Goal: Use online tool/utility: Use online tool/utility

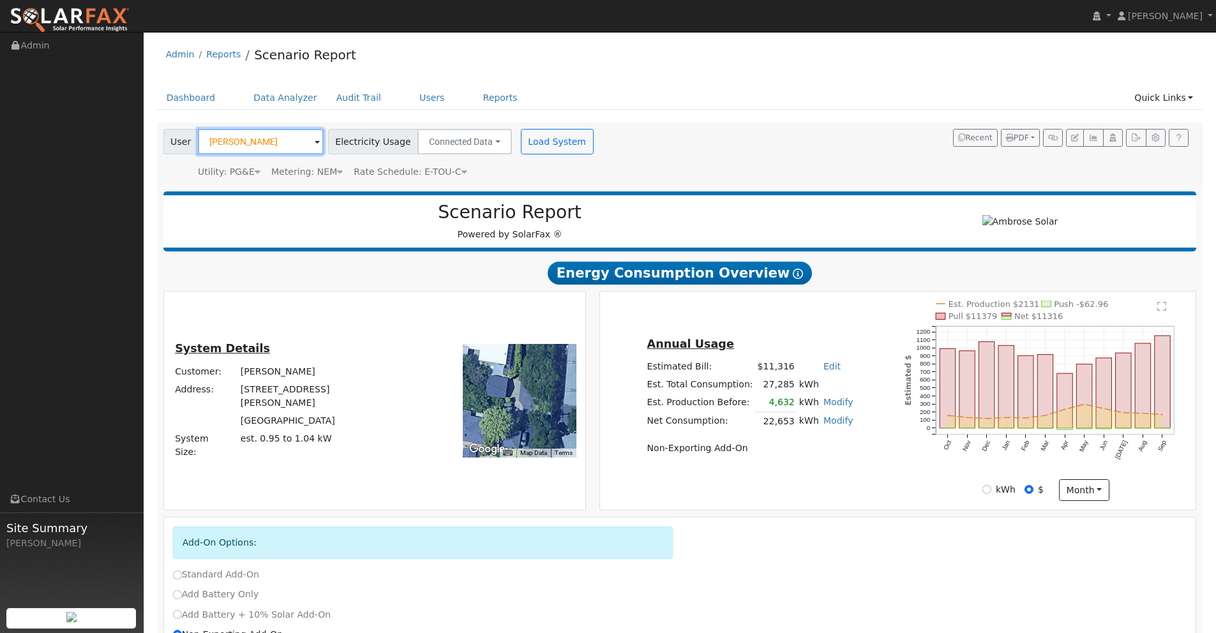
click at [269, 142] on input "[PERSON_NAME]" at bounding box center [261, 142] width 126 height 26
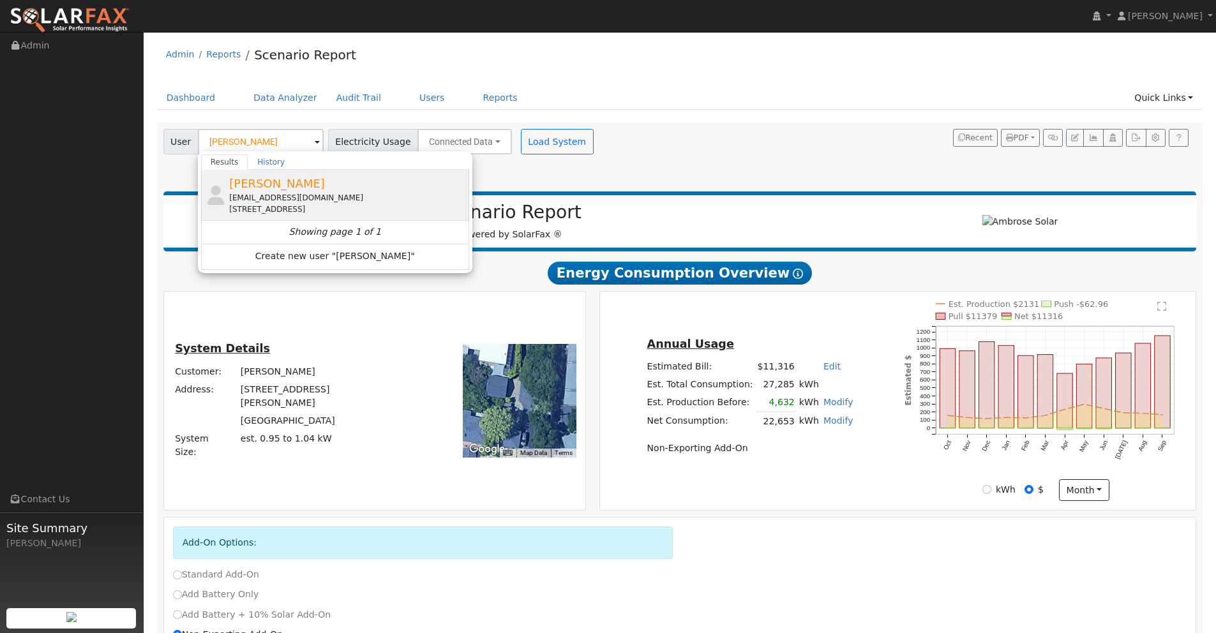
click at [273, 182] on span "[PERSON_NAME]" at bounding box center [277, 183] width 96 height 13
type input "[PERSON_NAME]"
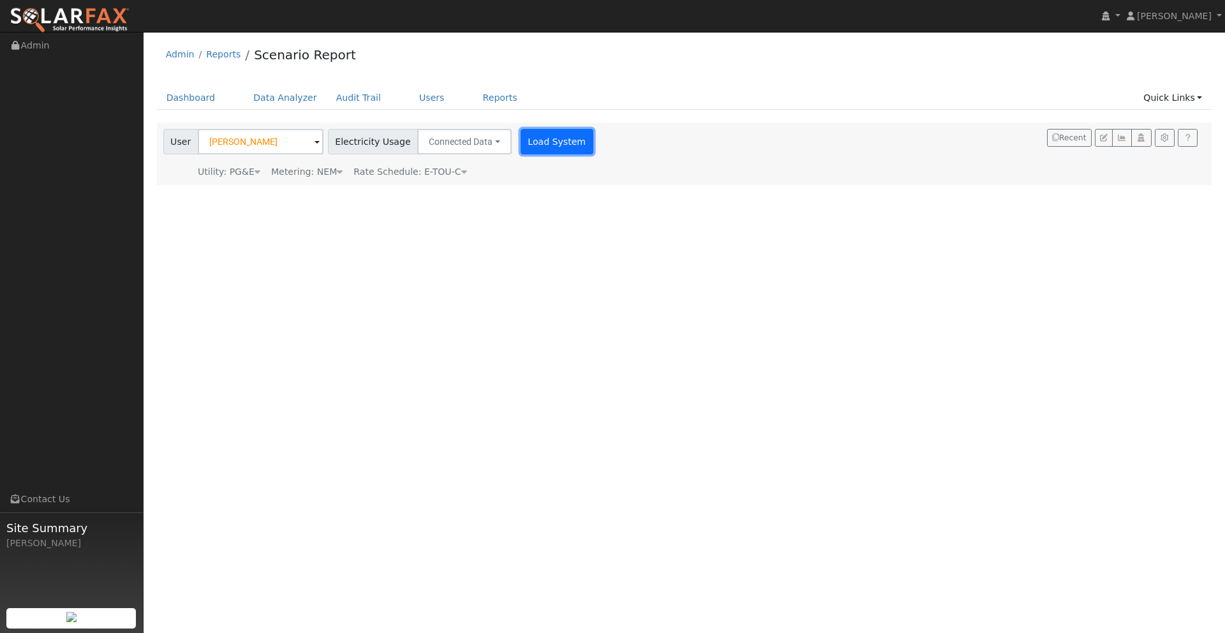
click at [537, 141] on button "Load System" at bounding box center [557, 142] width 73 height 26
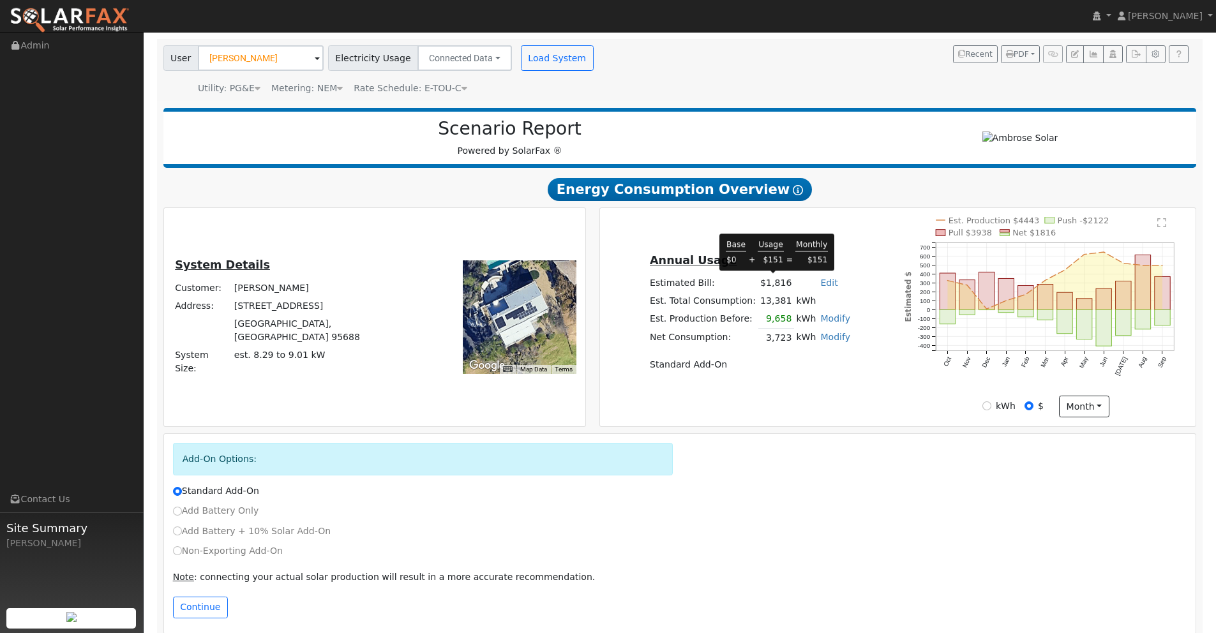
scroll to position [98, 0]
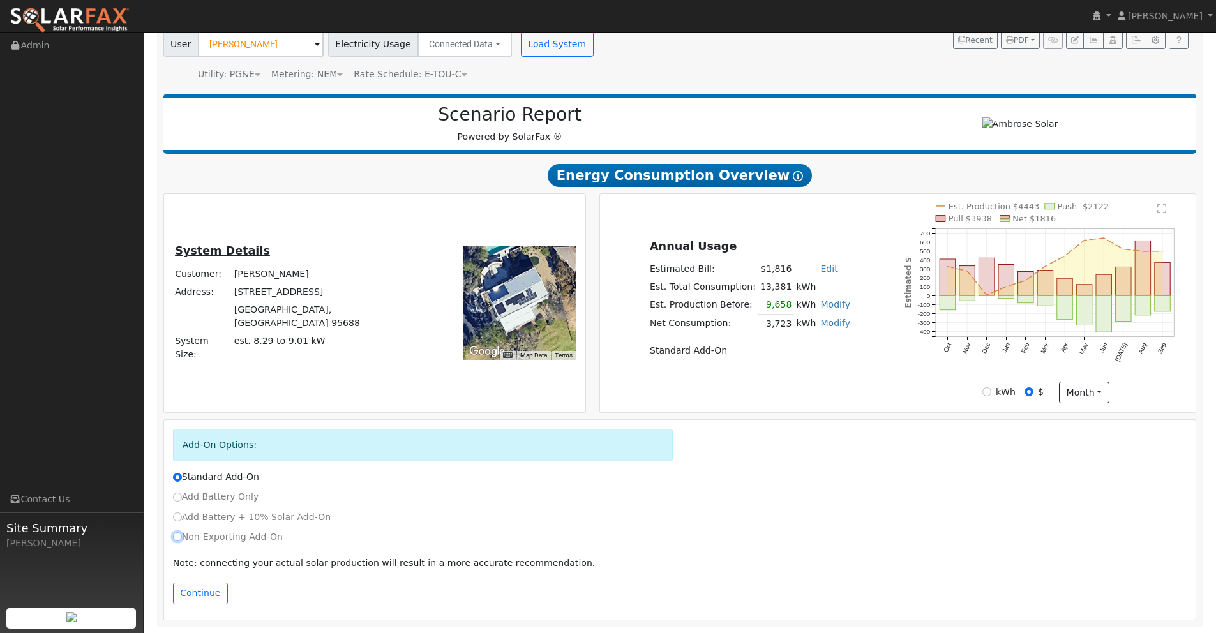
click at [177, 537] on input "Non-Exporting Add-On" at bounding box center [177, 536] width 9 height 9
radio input "true"
radio input "false"
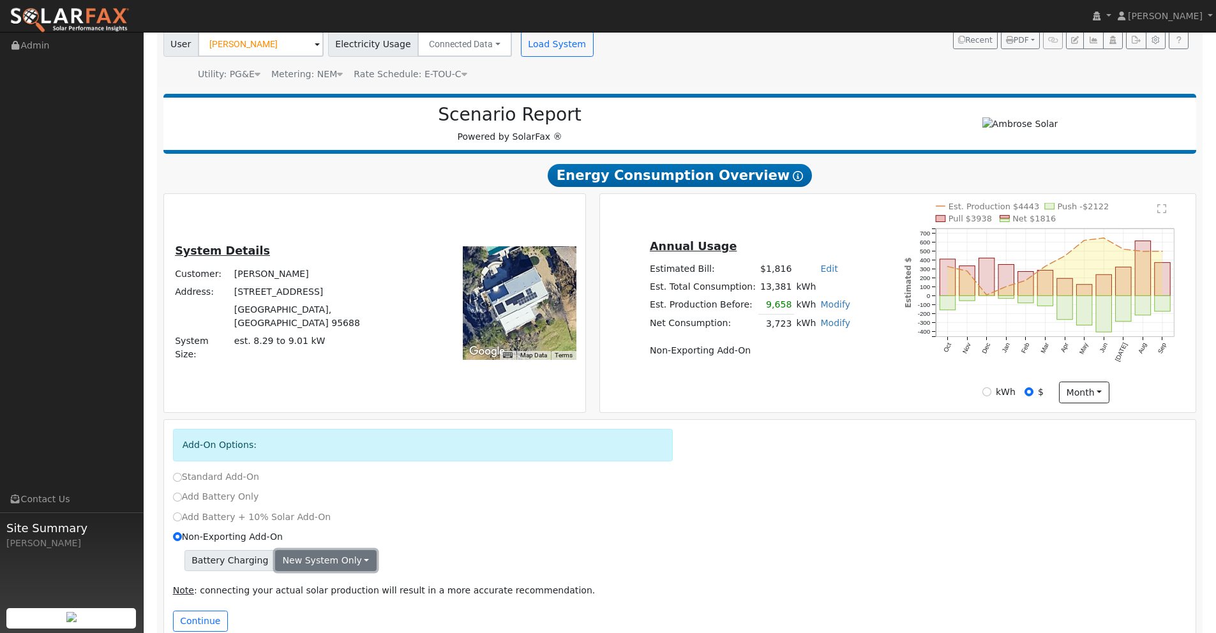
click at [332, 560] on button "New system only" at bounding box center [325, 561] width 101 height 22
click at [307, 609] on link "Both systems" at bounding box center [323, 605] width 95 height 18
click at [205, 617] on button "Continue" at bounding box center [200, 622] width 55 height 22
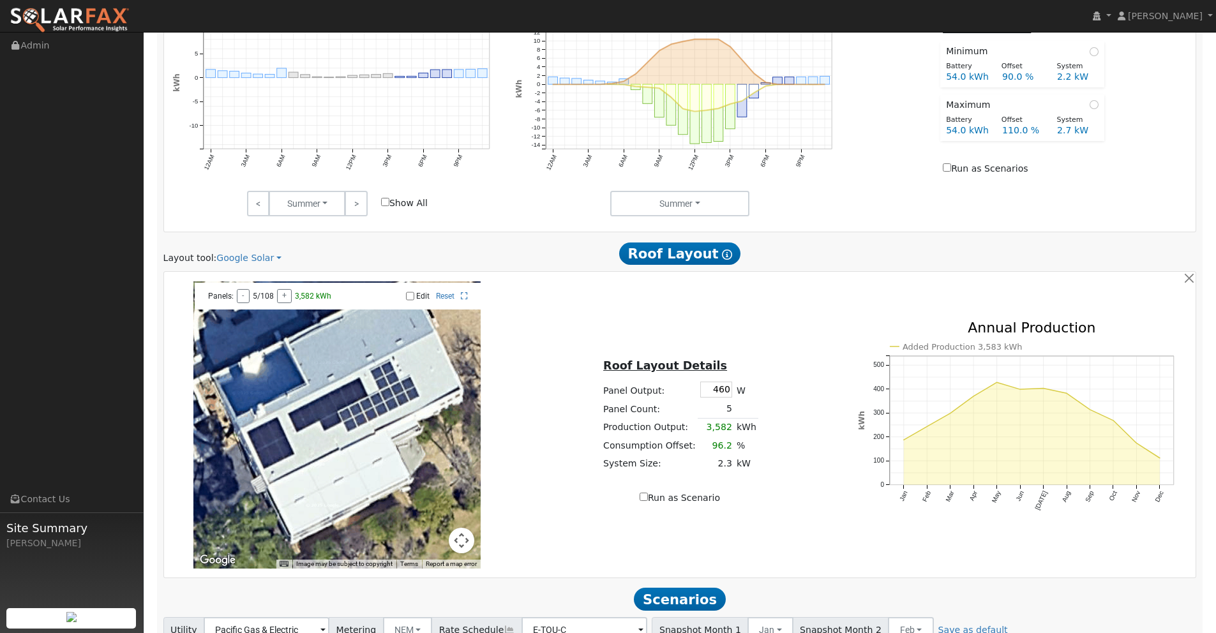
scroll to position [833, 0]
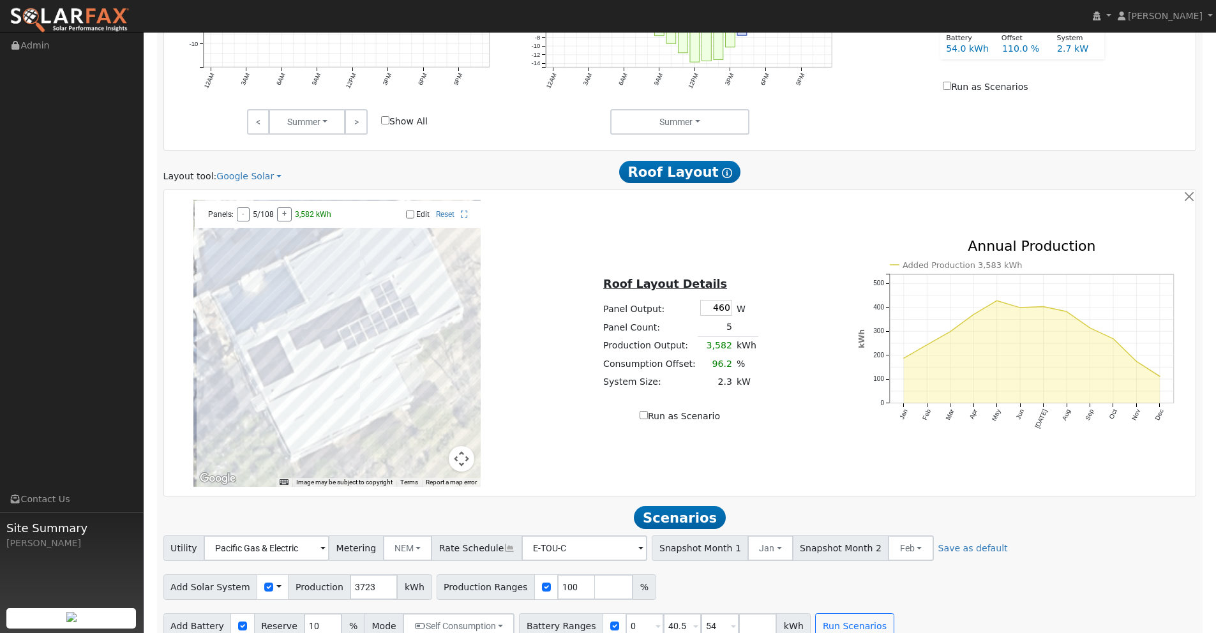
click at [260, 174] on link "Google Solar" at bounding box center [248, 176] width 65 height 13
click at [247, 235] on link "Aurora" at bounding box center [259, 236] width 89 height 18
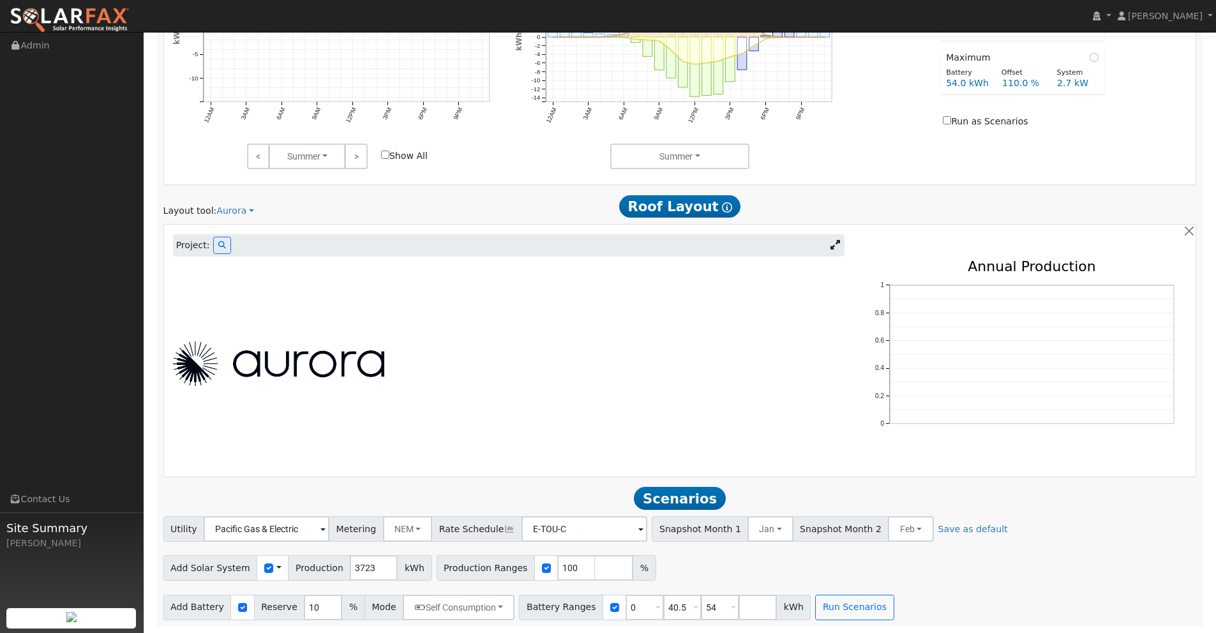
click at [833, 245] on icon at bounding box center [835, 245] width 10 height 10
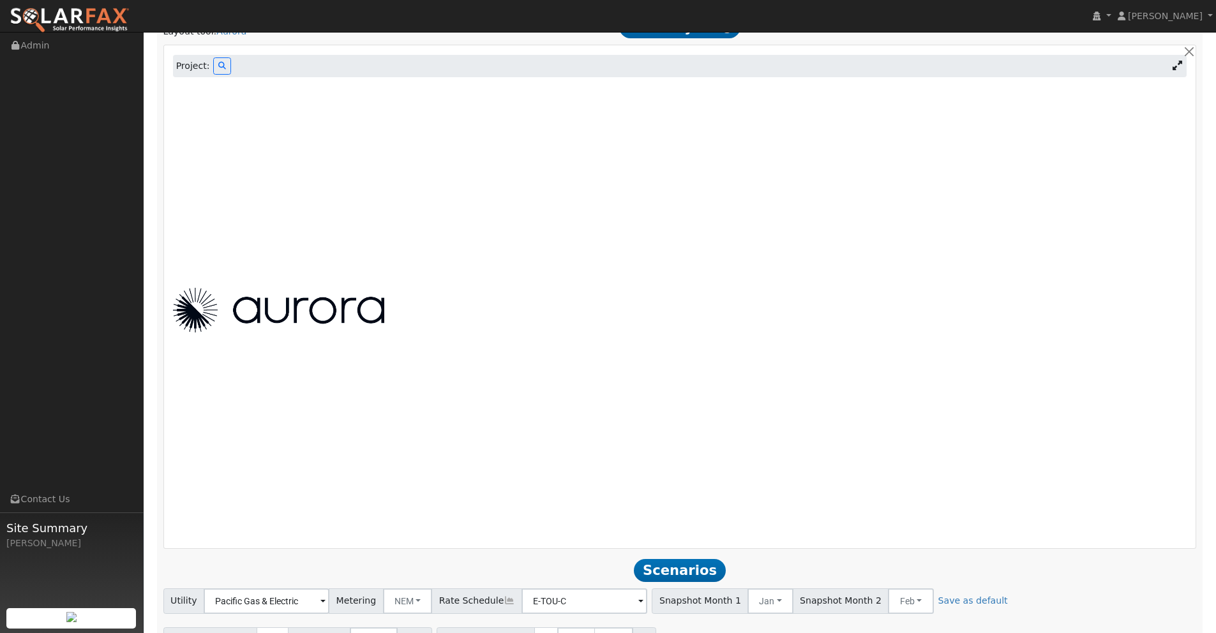
scroll to position [985, 0]
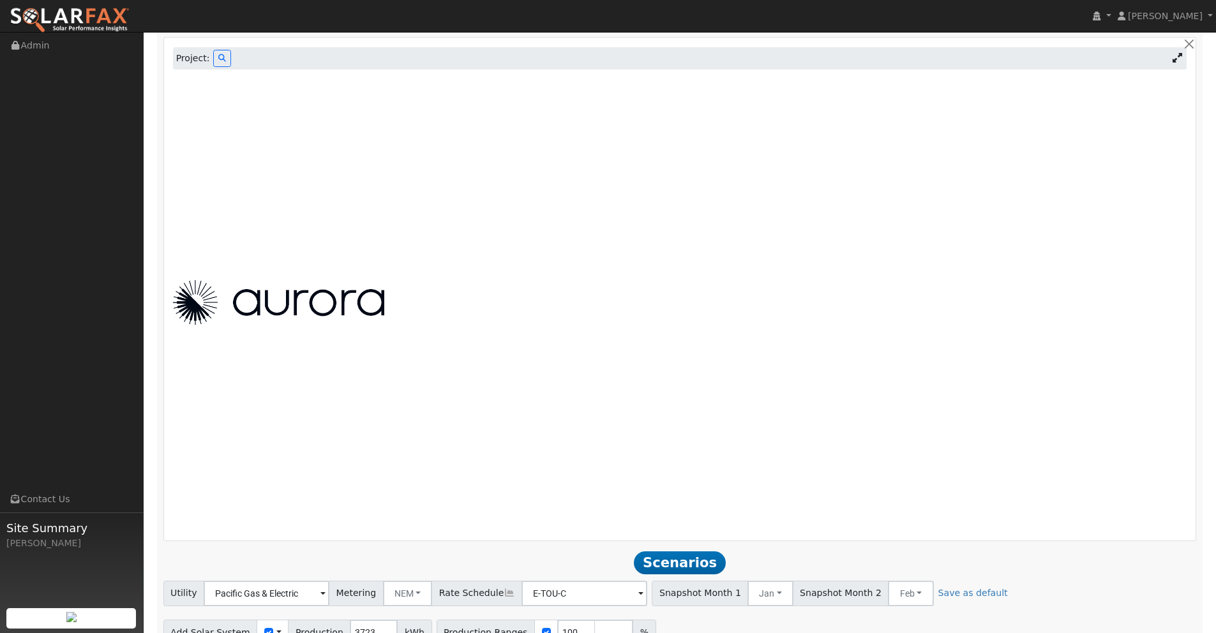
click at [420, 277] on div at bounding box center [679, 302] width 1027 height 459
click at [220, 56] on icon at bounding box center [222, 58] width 8 height 8
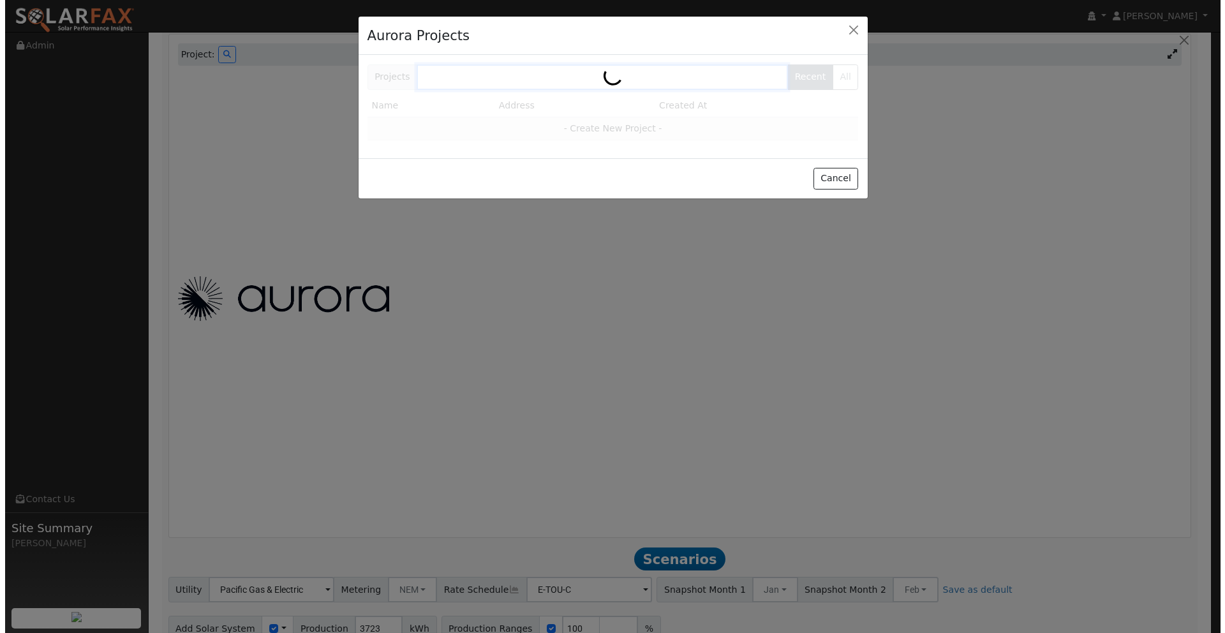
scroll to position [989, 0]
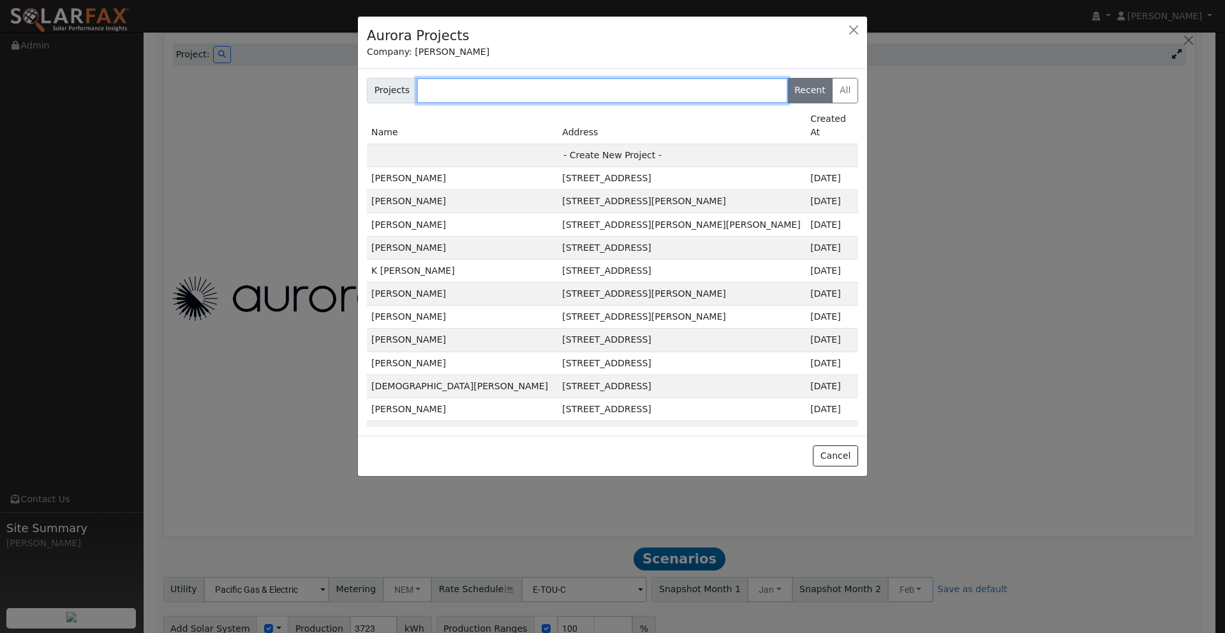
click at [558, 94] on input "text" at bounding box center [602, 91] width 371 height 26
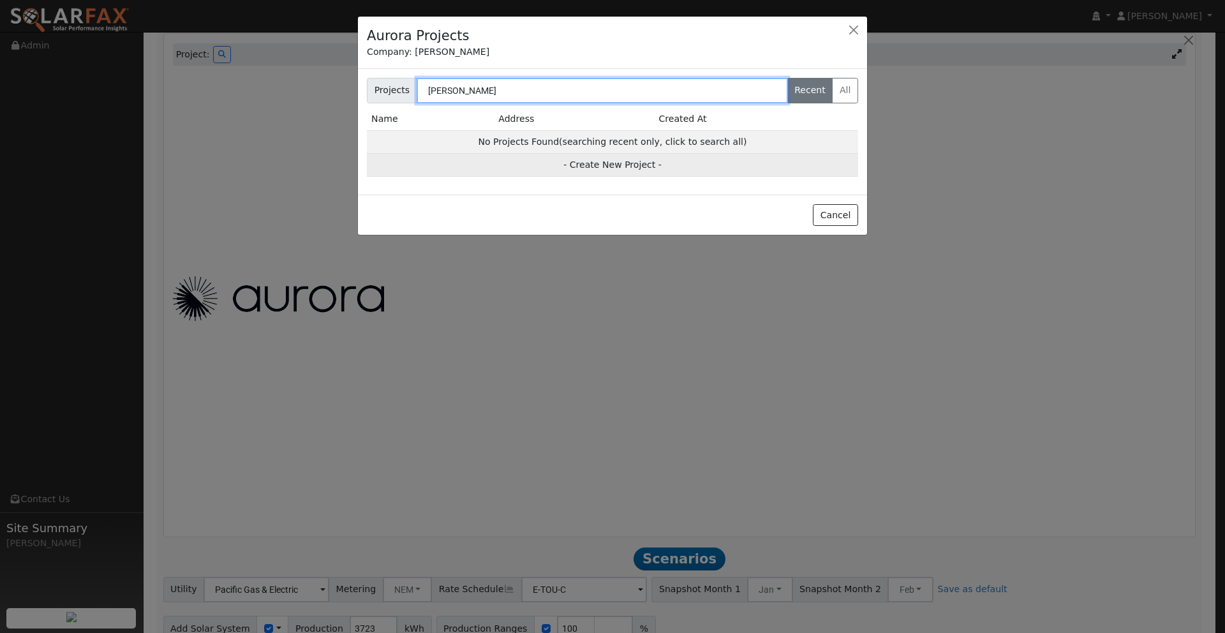
type input "[PERSON_NAME]"
click at [600, 161] on td "- Create New Project -" at bounding box center [612, 165] width 491 height 23
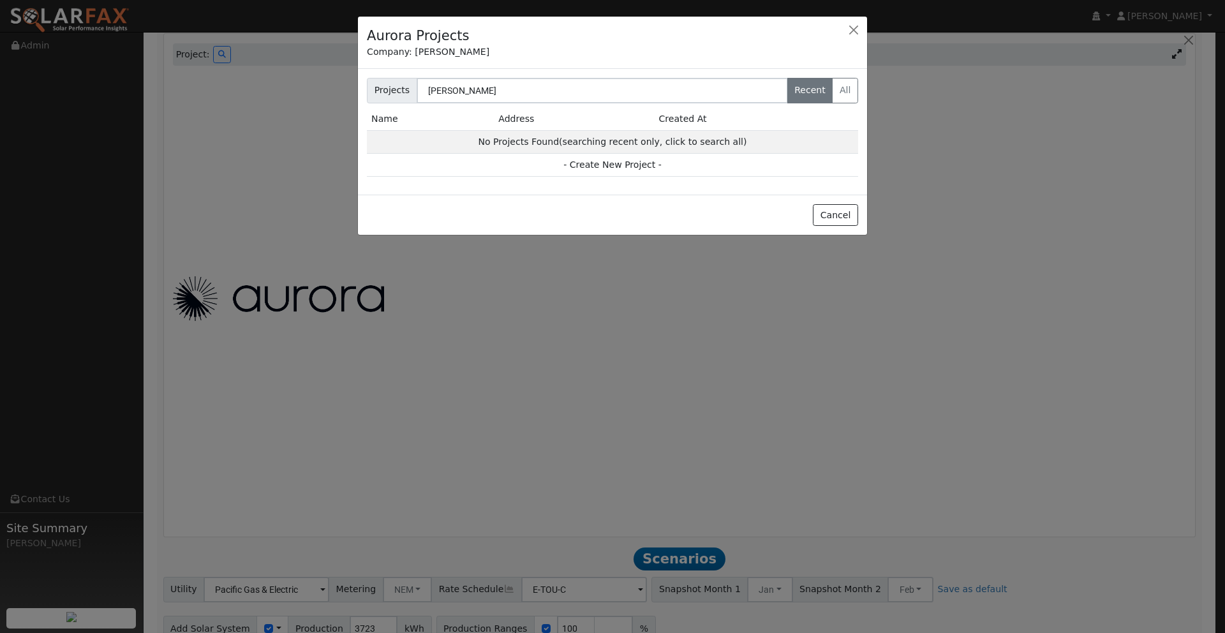
type input "[PERSON_NAME]"
type input "[STREET_ADDRESS]"
type input "[GEOGRAPHIC_DATA]"
type input "CA"
type input "95688"
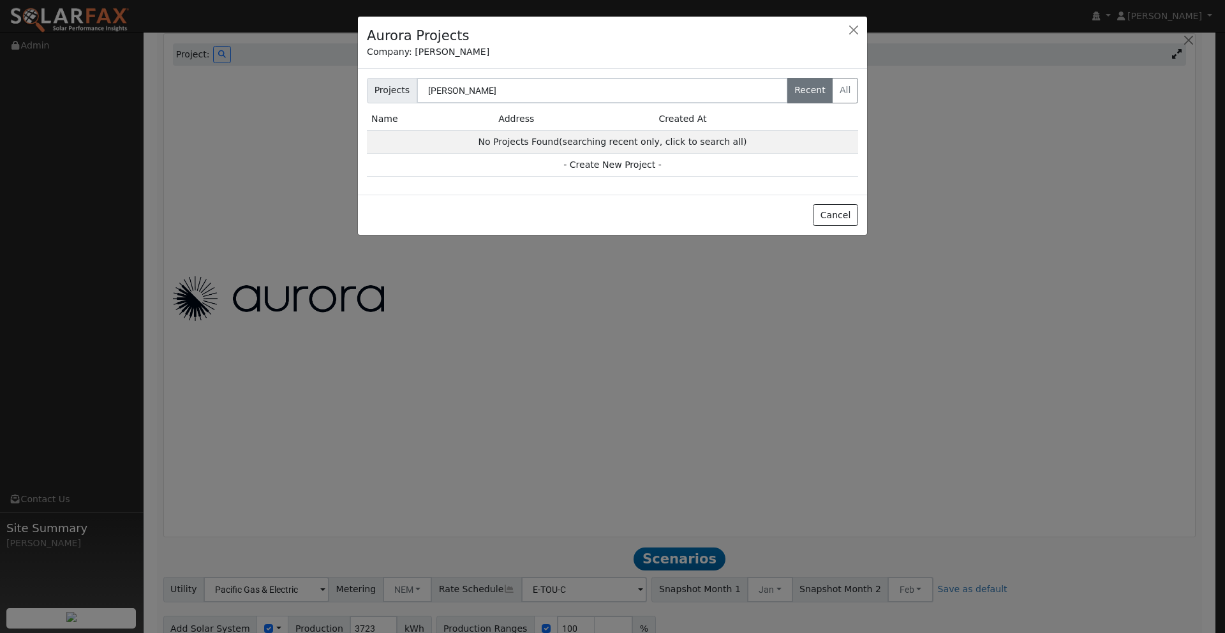
type input "Design"
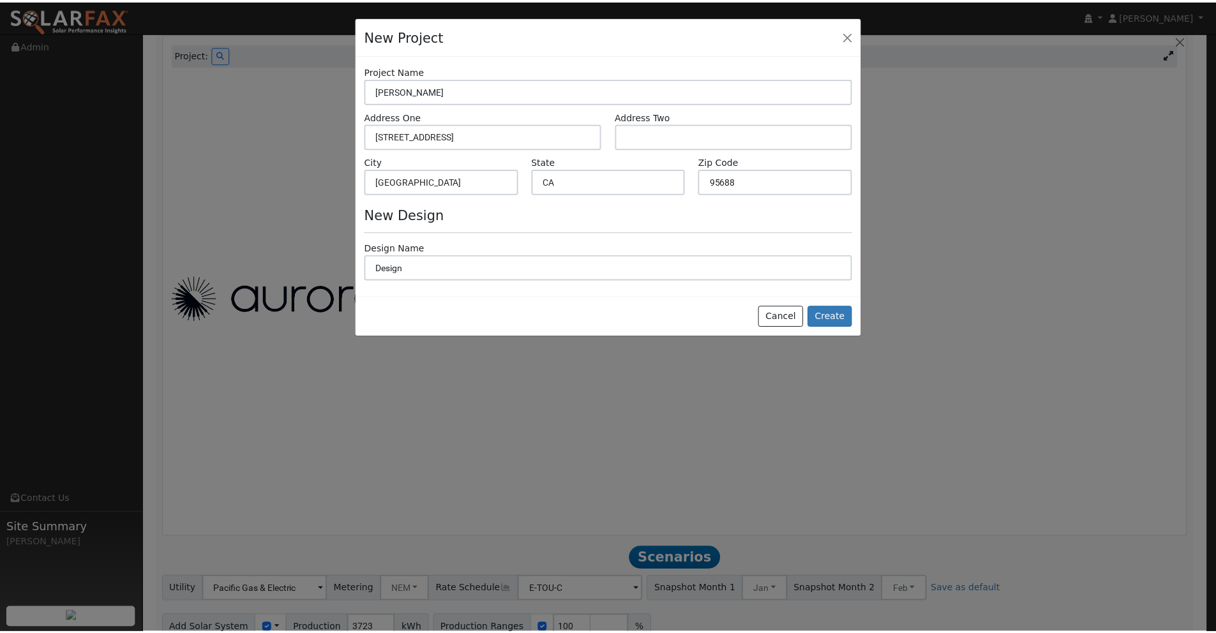
scroll to position [993, 0]
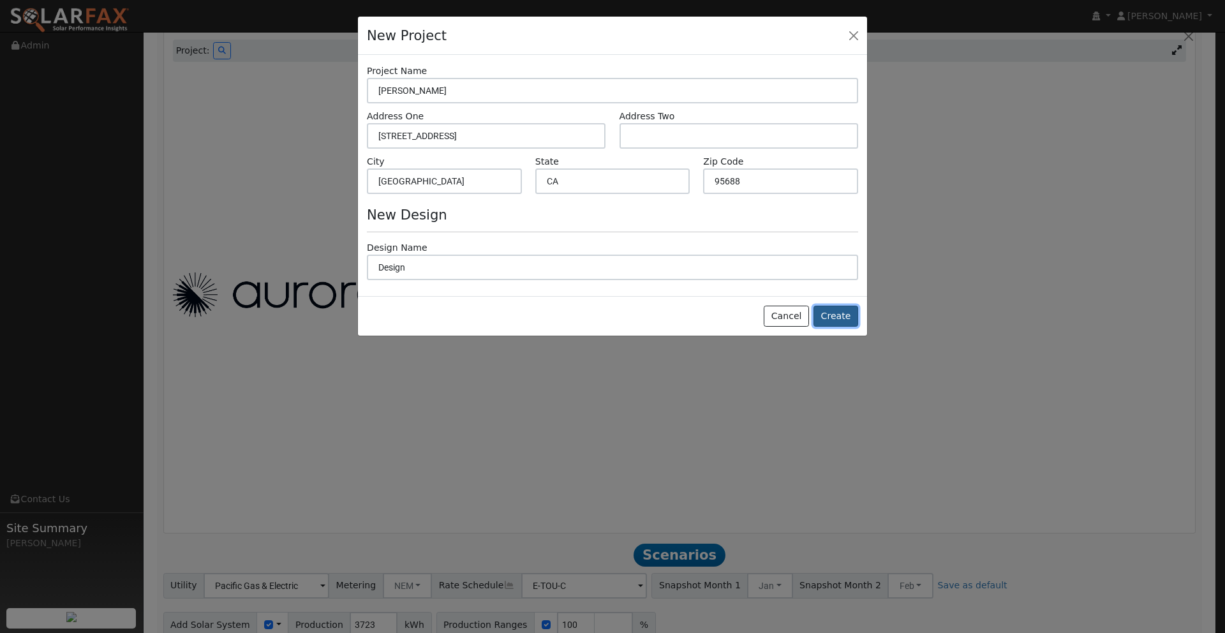
click at [844, 317] on button "Create" at bounding box center [836, 317] width 45 height 22
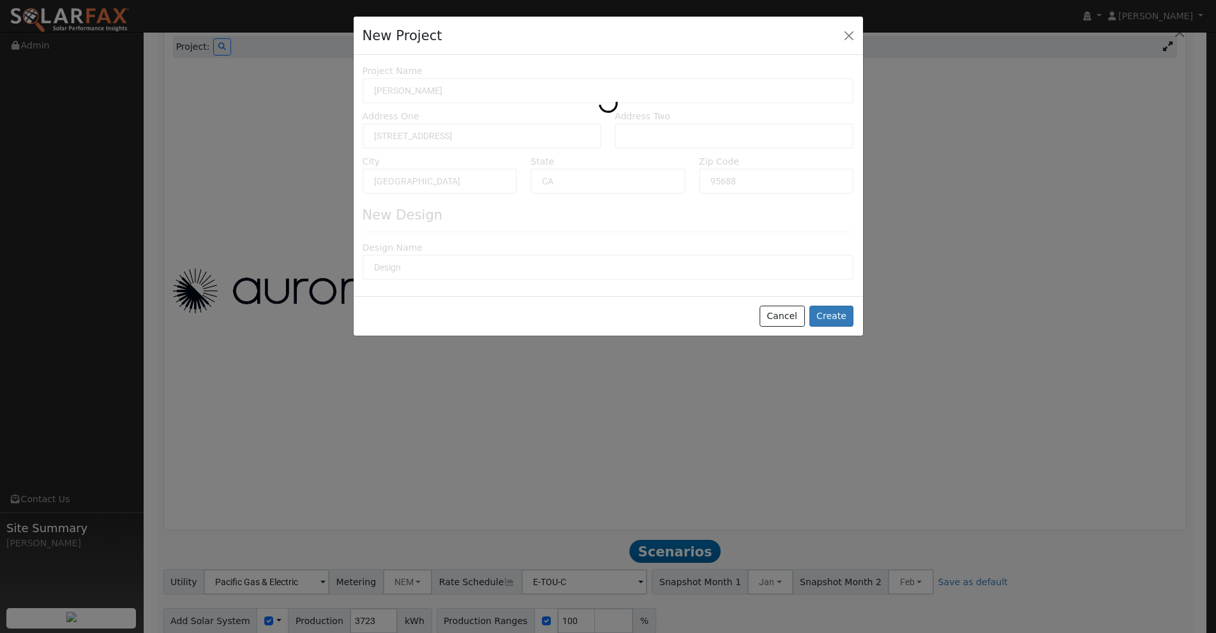
type input "0"
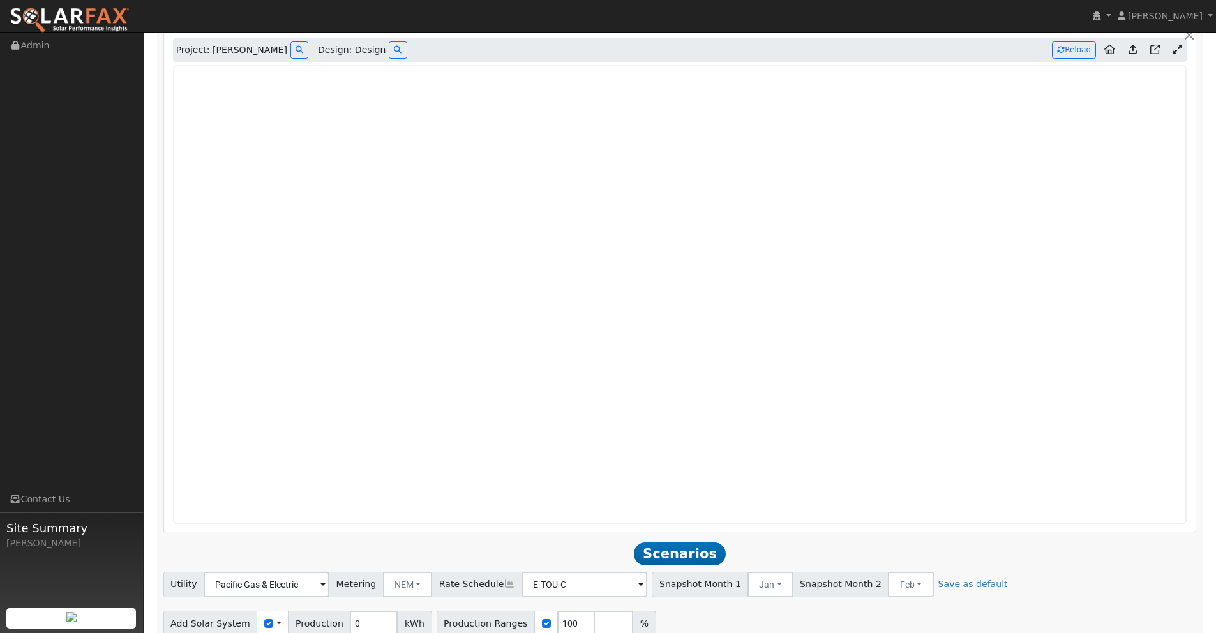
scroll to position [1050, 0]
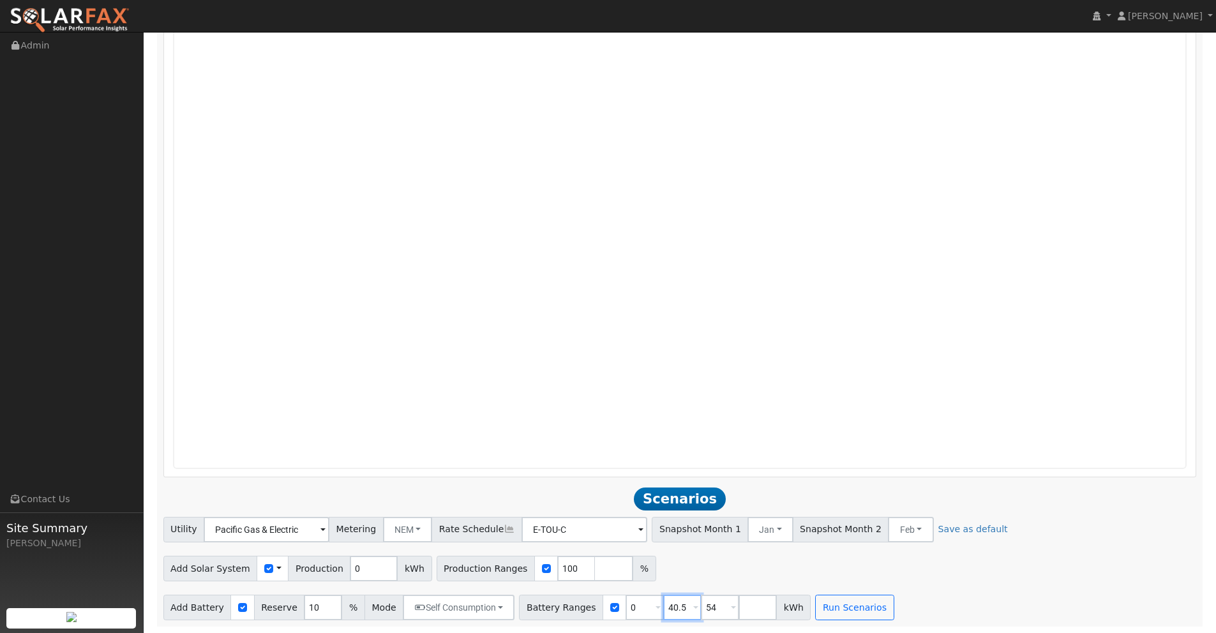
drag, startPoint x: 676, startPoint y: 607, endPoint x: 626, endPoint y: 605, distance: 50.5
click at [625, 606] on div "Battery Ranges 0 Overrides Reserve % Mode None None Self Consumption Peak Savin…" at bounding box center [665, 608] width 292 height 26
type input "27"
drag, startPoint x: 712, startPoint y: 607, endPoint x: 658, endPoint y: 593, distance: 56.0
click at [653, 595] on div "Battery Ranges 0 Overrides Reserve % Mode None None Self Consumption Peak Savin…" at bounding box center [665, 608] width 292 height 26
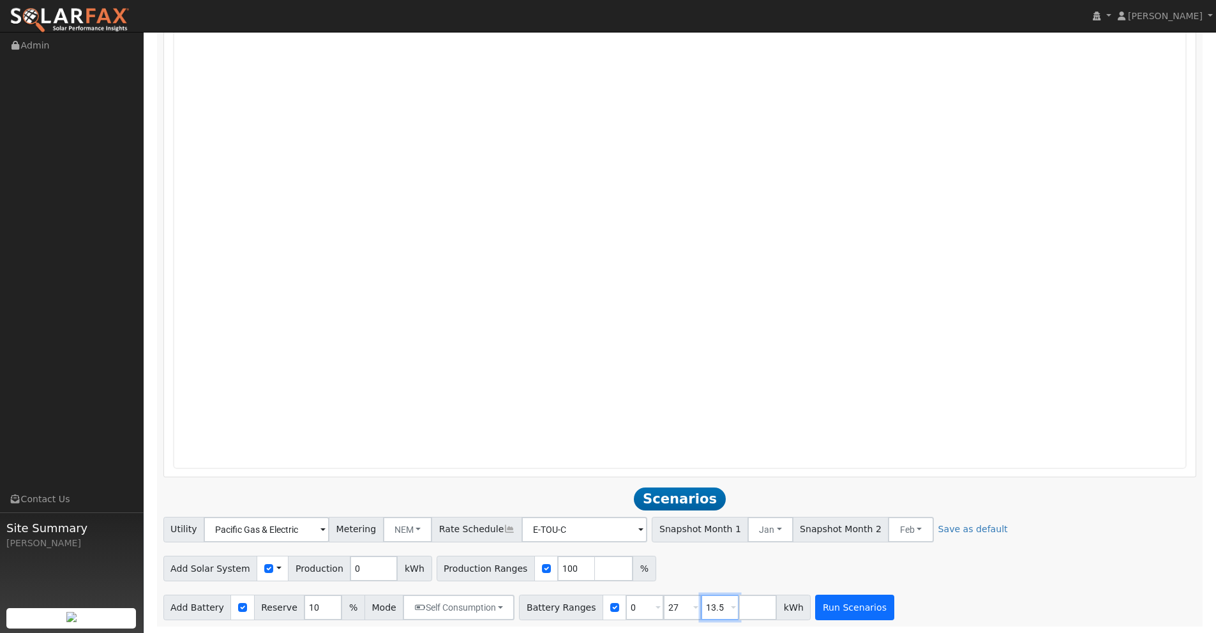
type input "13.5"
type input "27"
click at [833, 611] on button "Run Scenarios" at bounding box center [854, 608] width 78 height 26
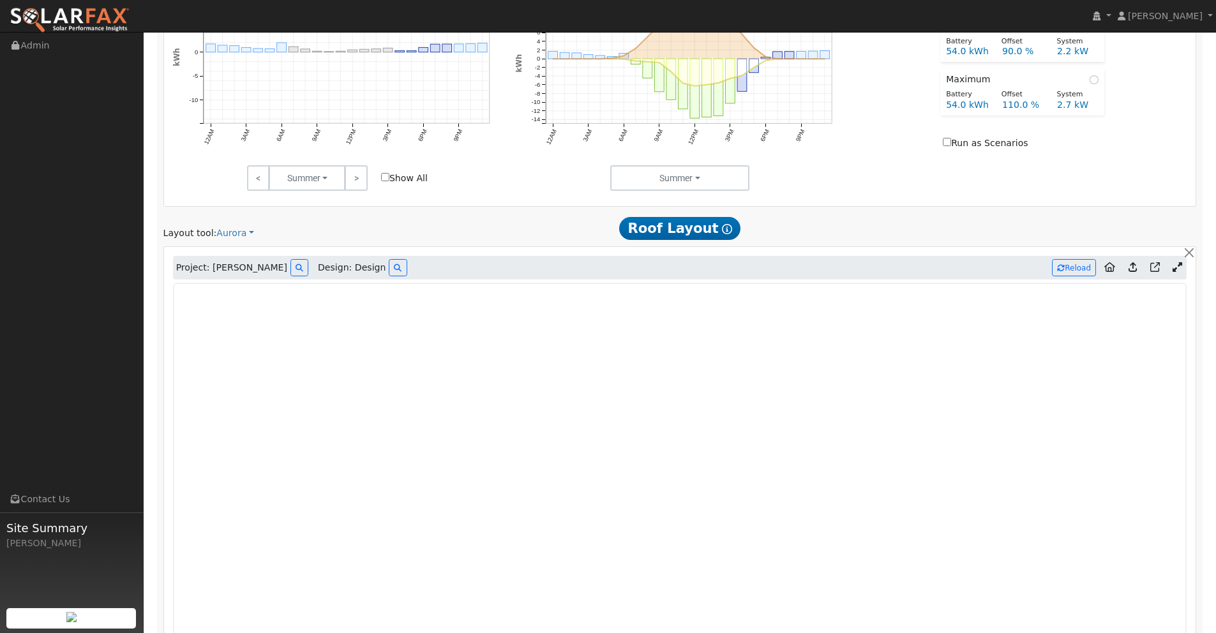
scroll to position [845, 0]
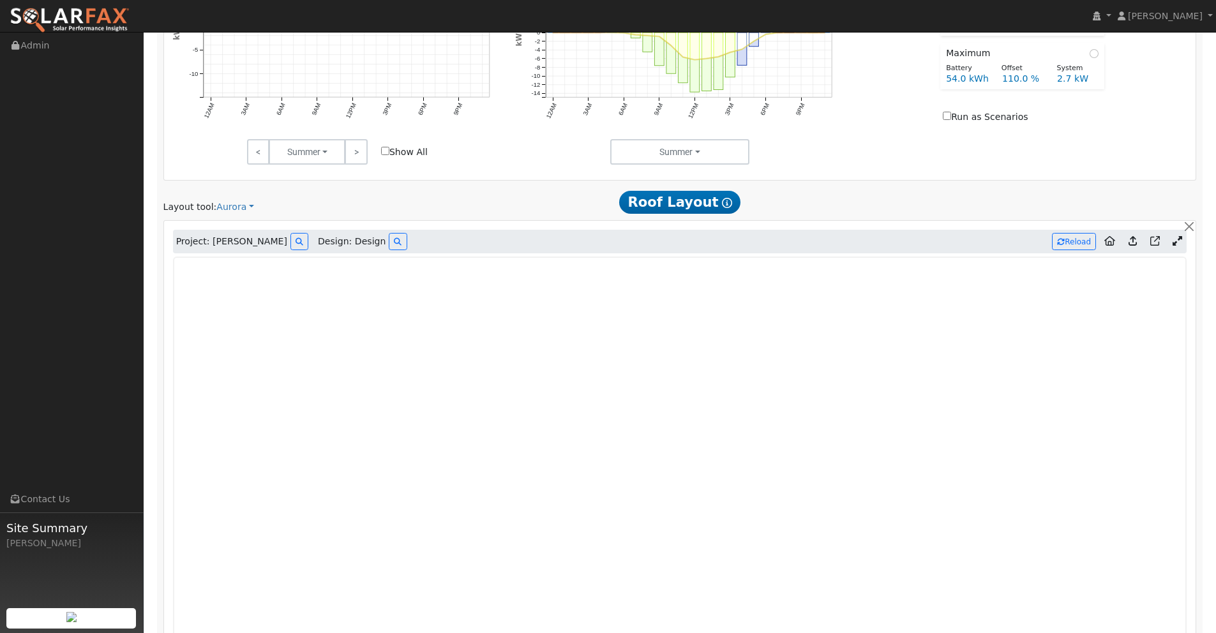
click at [1133, 241] on icon at bounding box center [1132, 241] width 8 height 10
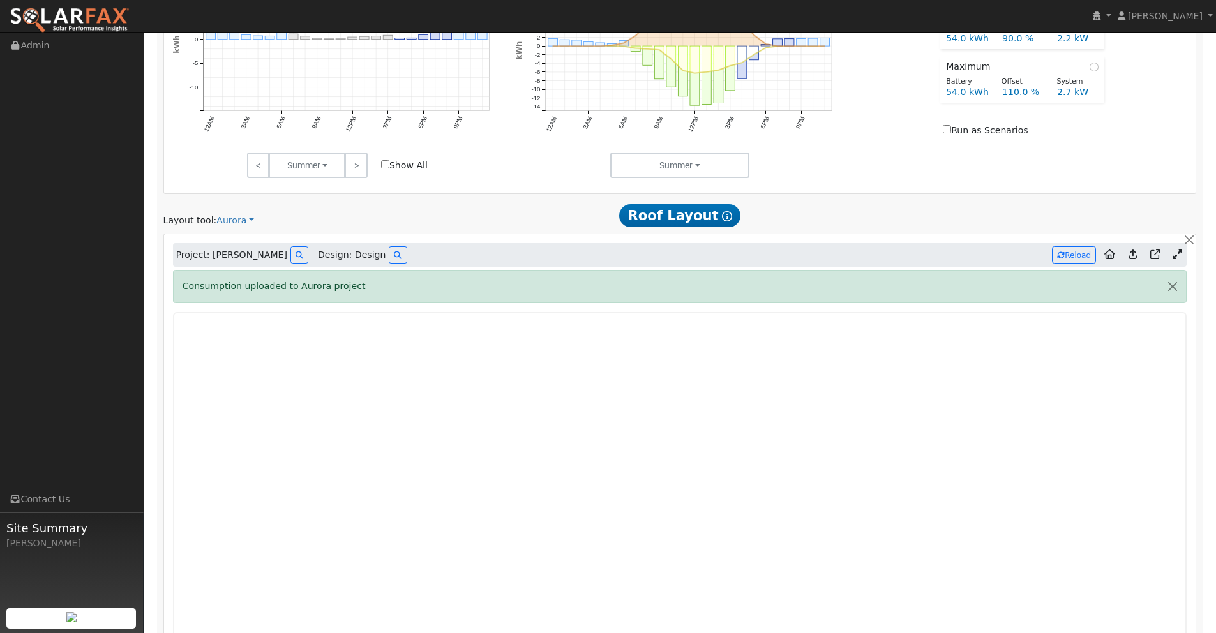
scroll to position [827, 0]
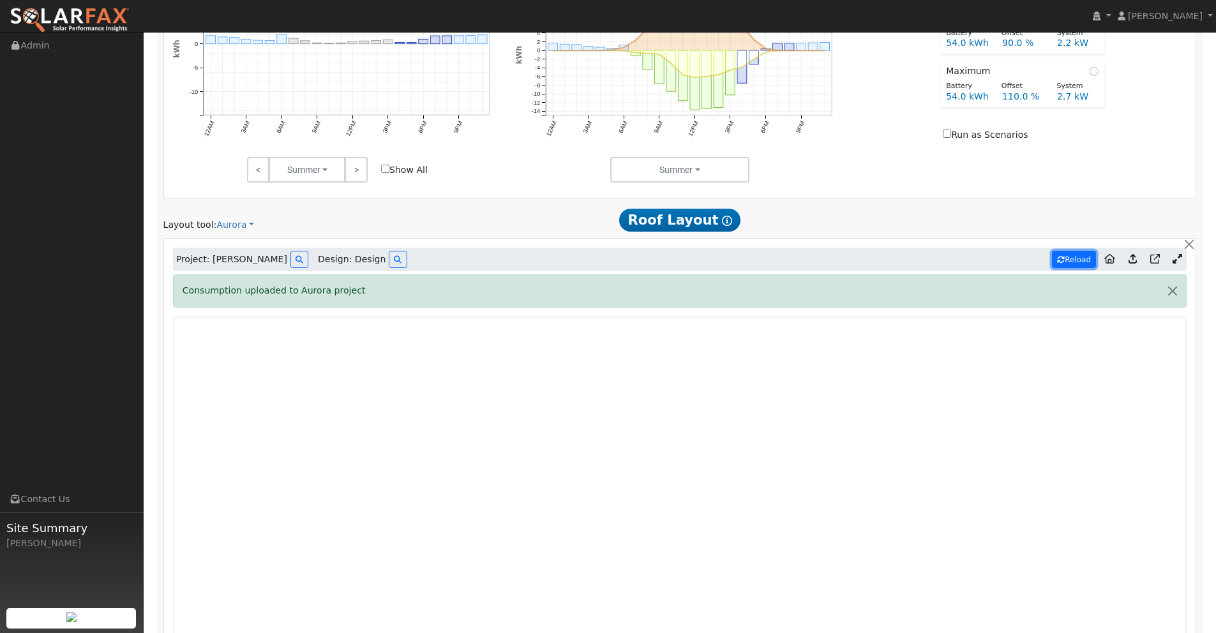
click at [1077, 260] on button "Reload" at bounding box center [1074, 259] width 44 height 17
type input "1430"
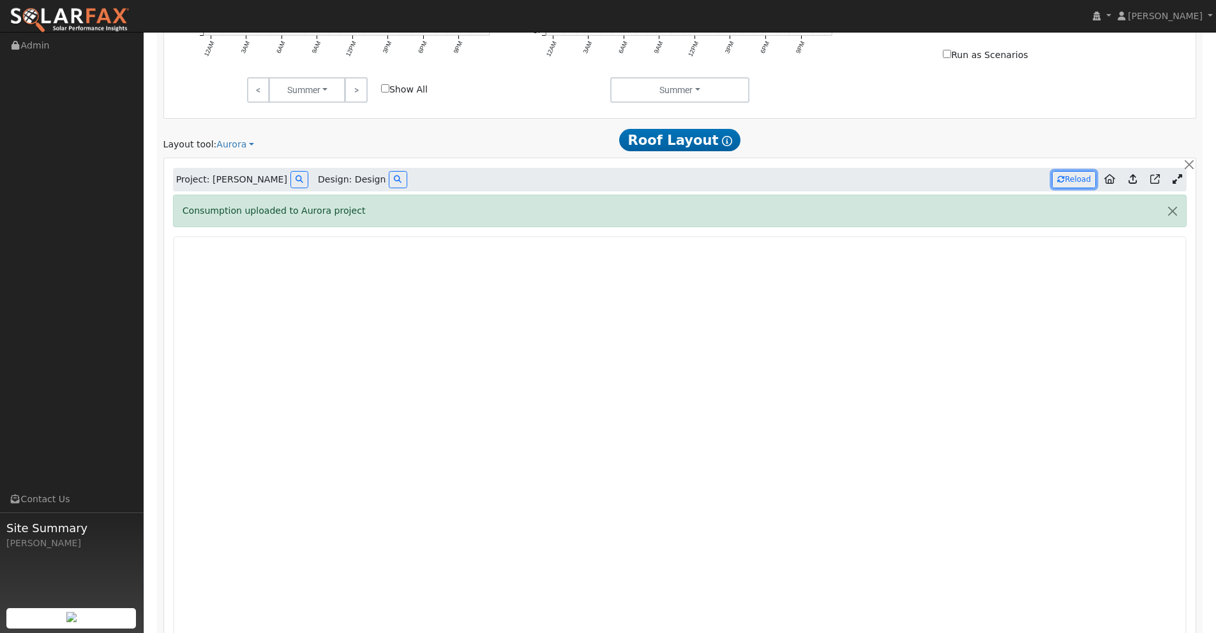
scroll to position [1050, 0]
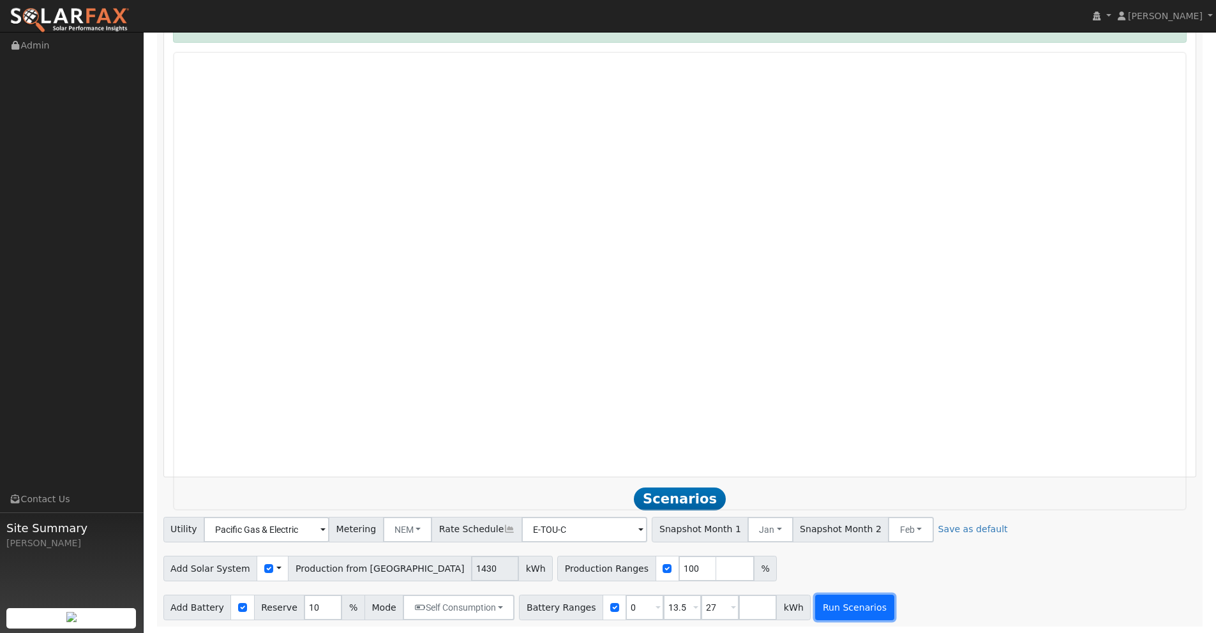
click at [858, 601] on button "Run Scenarios" at bounding box center [854, 608] width 78 height 26
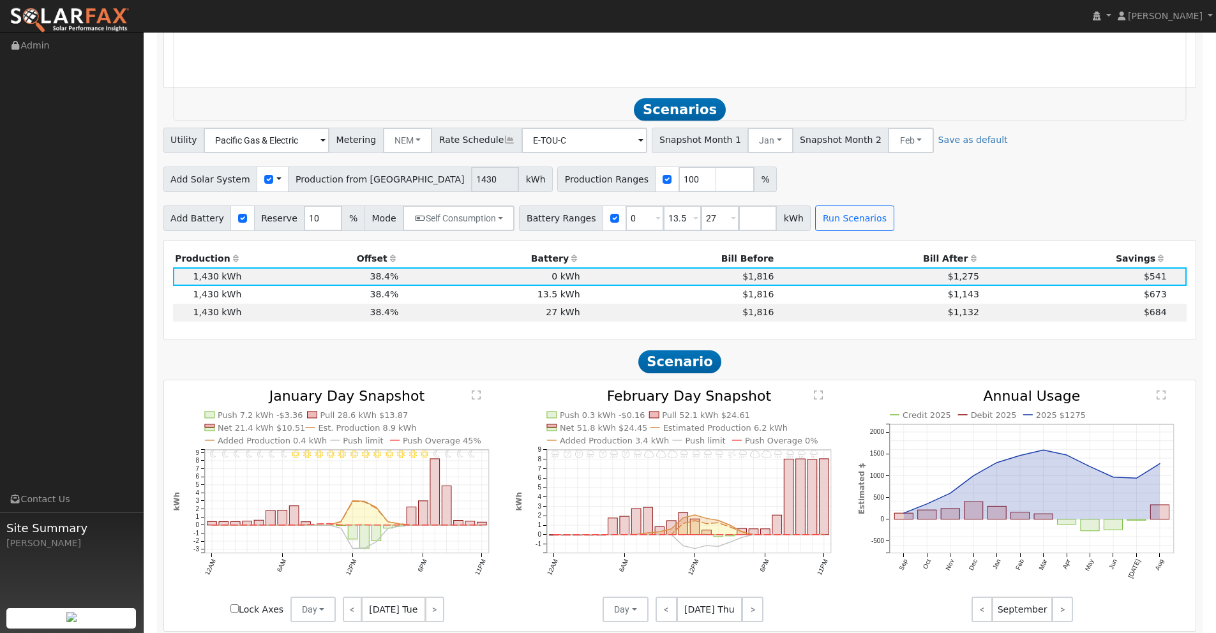
scroll to position [1498, 0]
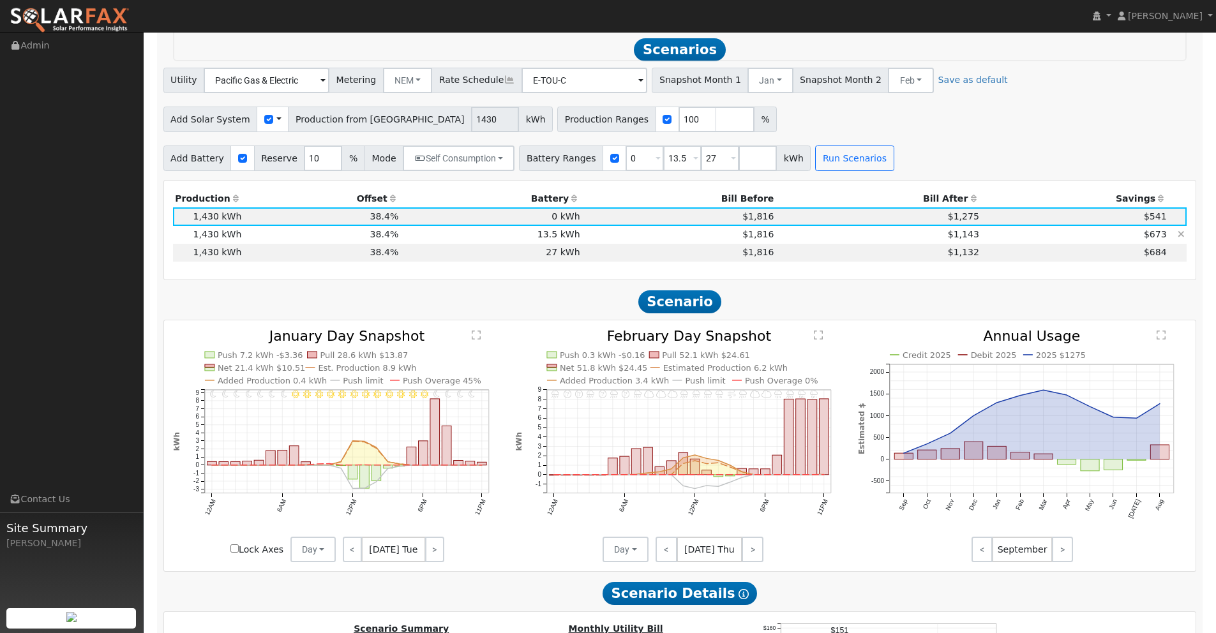
click at [934, 237] on td "$1,143" at bounding box center [878, 235] width 205 height 18
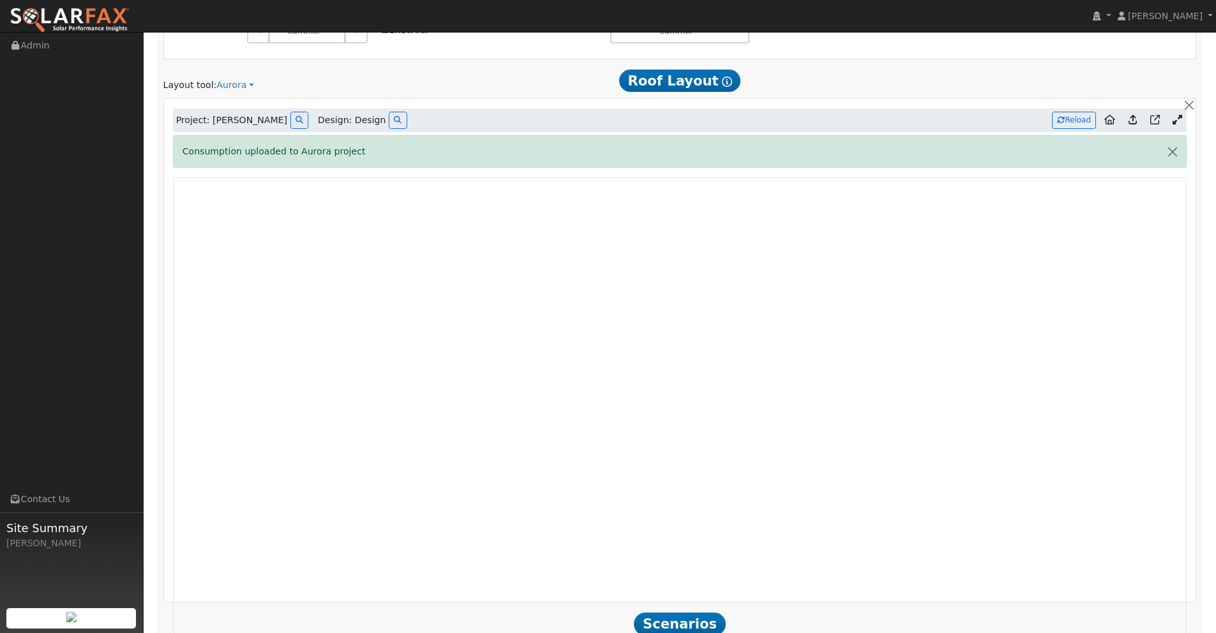
scroll to position [909, 0]
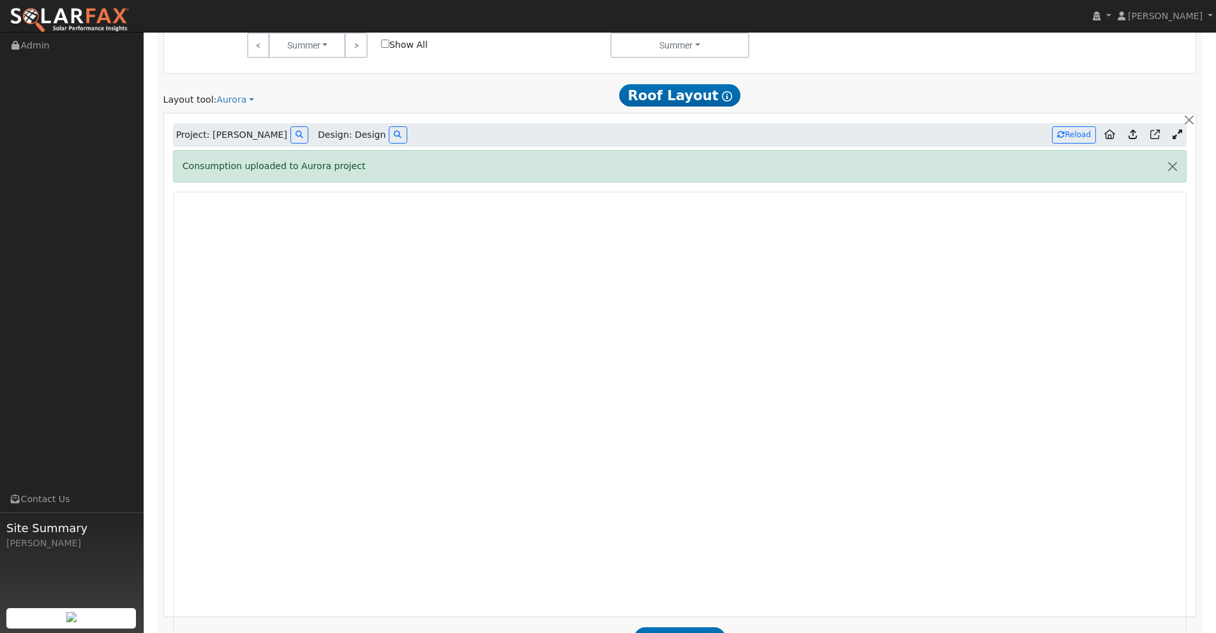
click at [1133, 135] on icon at bounding box center [1132, 135] width 8 height 10
click at [1077, 134] on button "Reload" at bounding box center [1074, 134] width 44 height 17
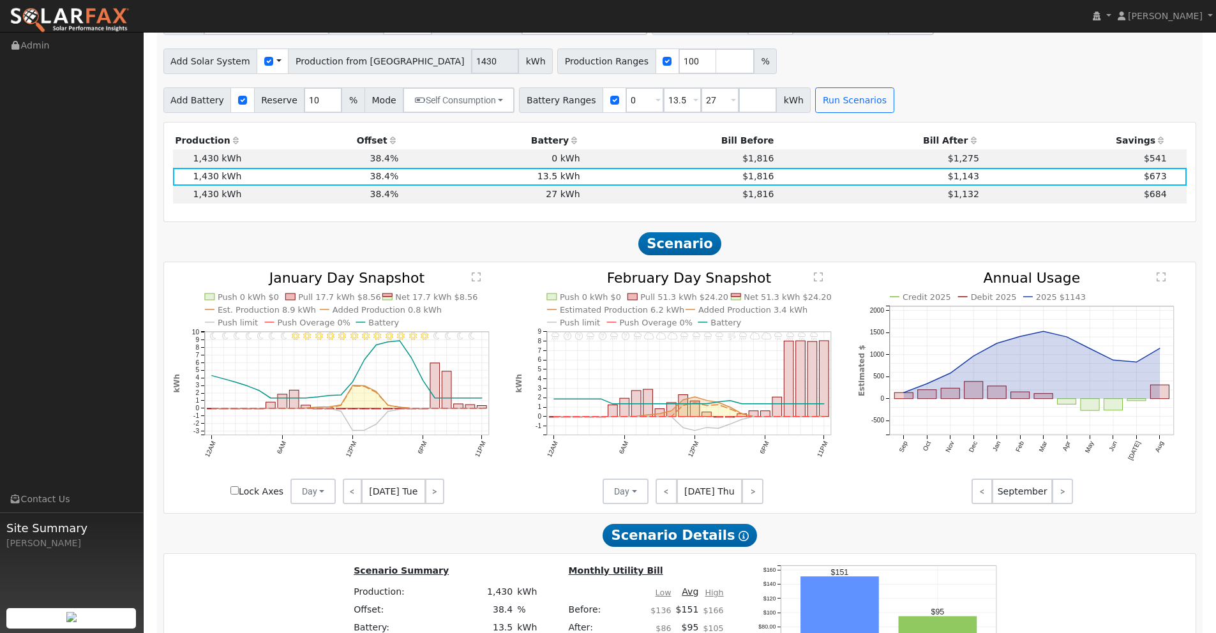
scroll to position [1548, 0]
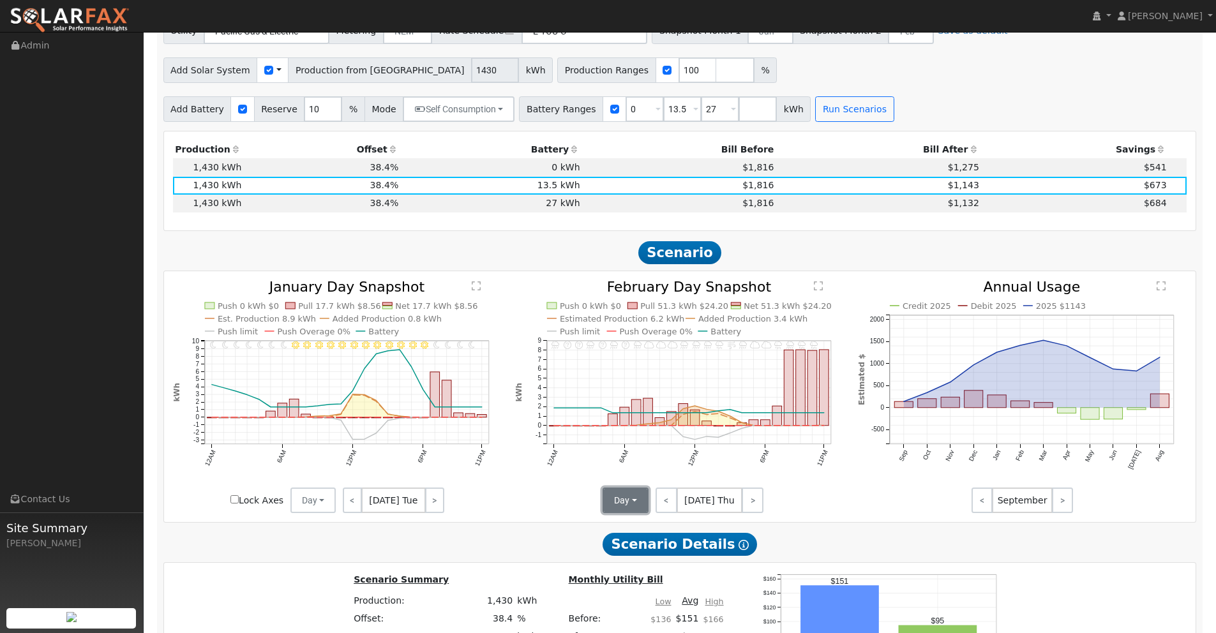
click at [622, 502] on button "Day" at bounding box center [625, 501] width 46 height 26
drag, startPoint x: 634, startPoint y: 546, endPoint x: 638, endPoint y: 539, distance: 8.0
click at [634, 546] on link "Month Average" at bounding box center [648, 547] width 89 height 18
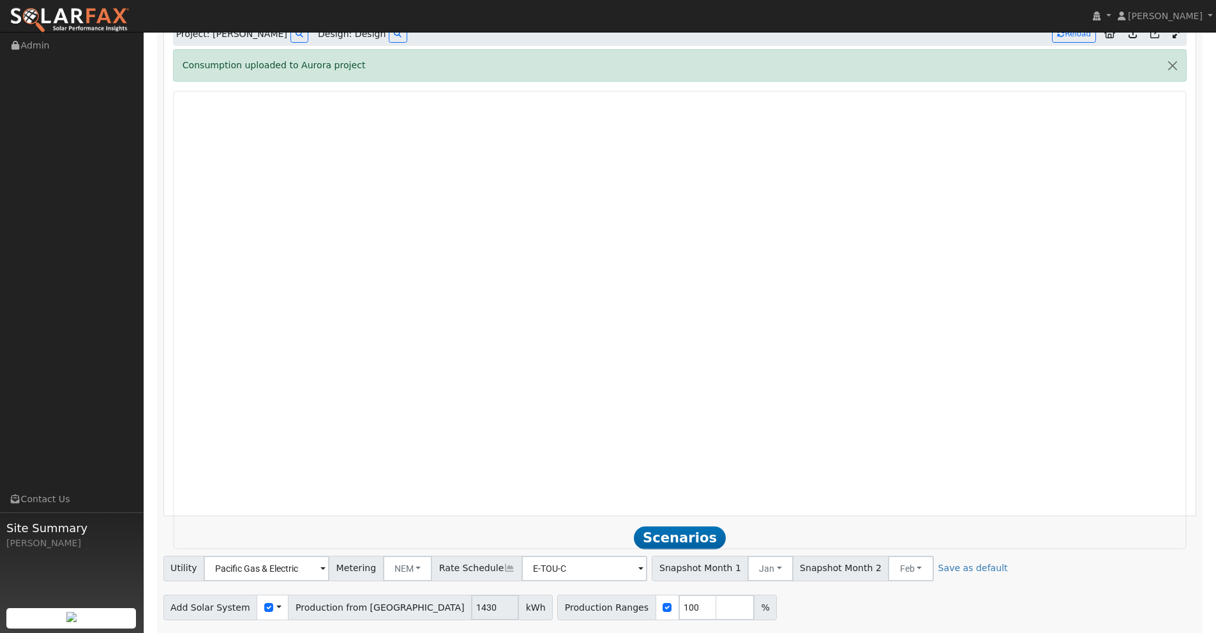
scroll to position [1081, 0]
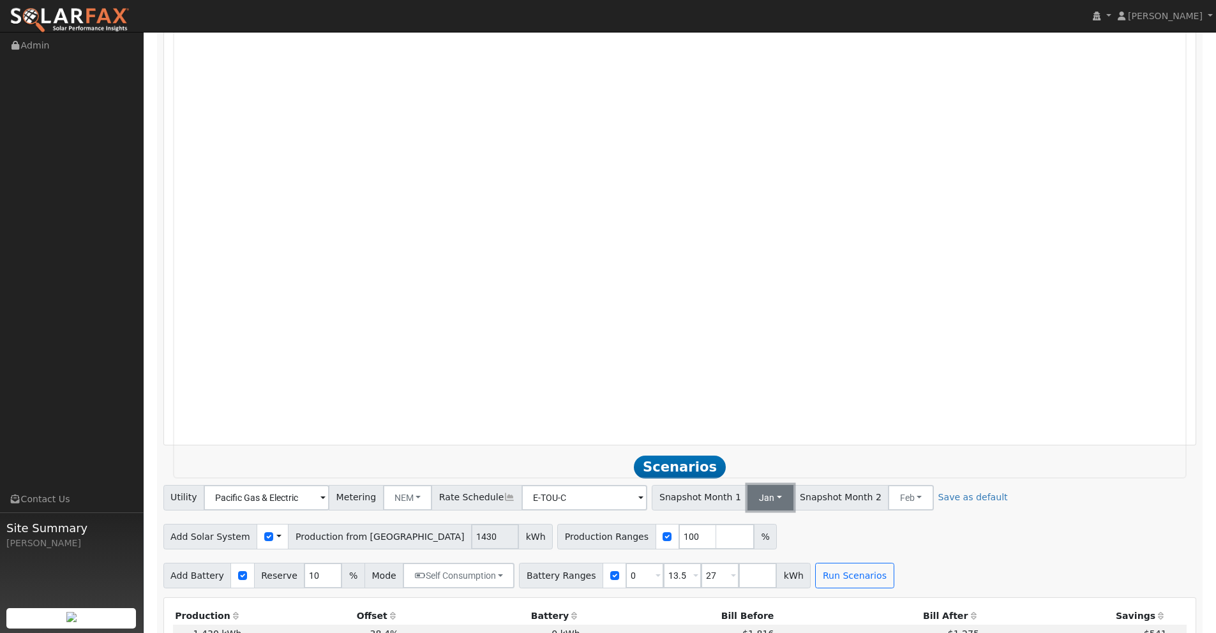
click at [747, 495] on button "Jan" at bounding box center [769, 498] width 45 height 26
click at [741, 472] on link "Dec" at bounding box center [785, 470] width 89 height 18
click at [888, 505] on button "Feb" at bounding box center [910, 498] width 45 height 26
click at [883, 384] on link "[DATE]" at bounding box center [920, 380] width 89 height 18
click at [949, 498] on link "Save as default" at bounding box center [984, 497] width 70 height 13
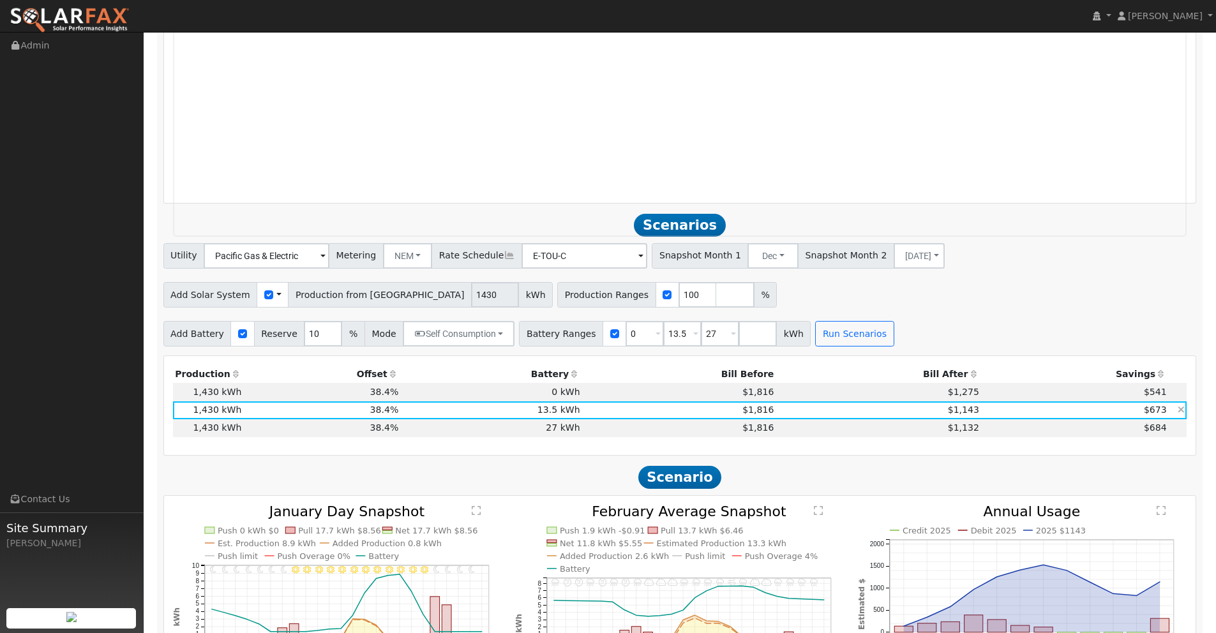
scroll to position [1320, 0]
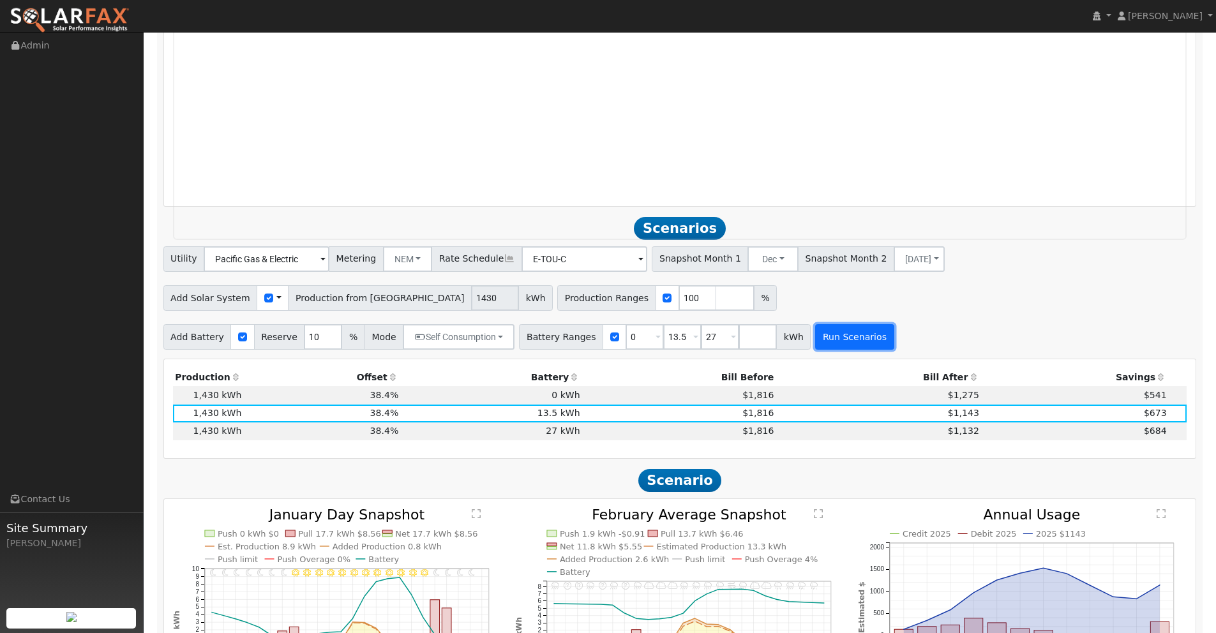
click at [846, 340] on button "Run Scenarios" at bounding box center [854, 337] width 78 height 26
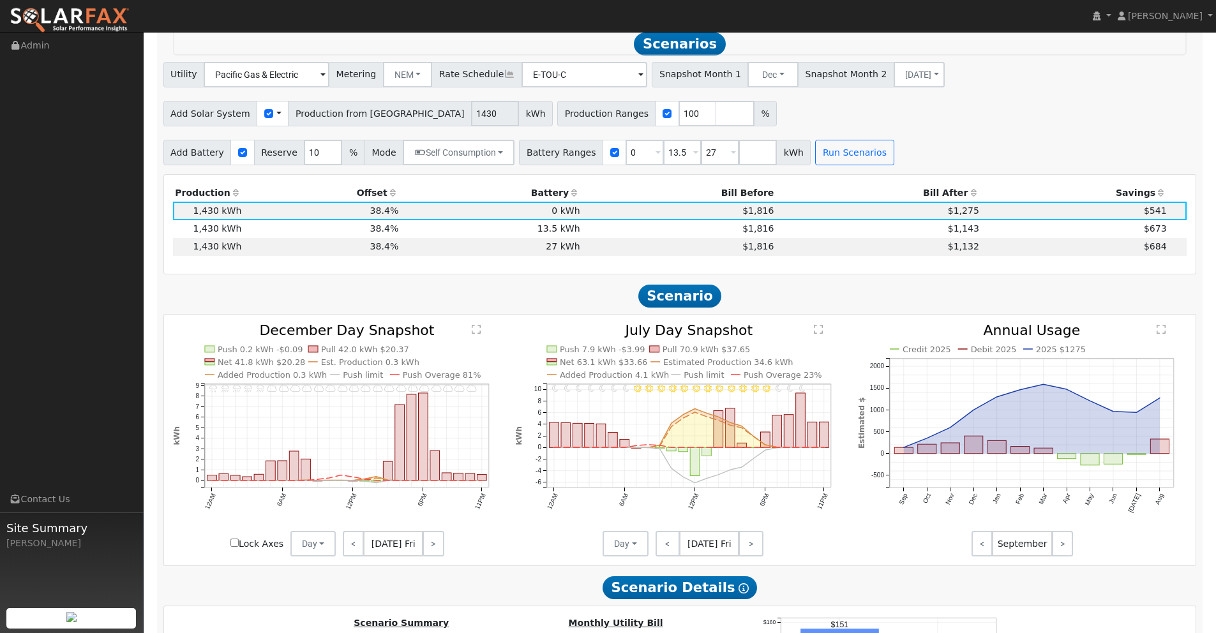
scroll to position [1498, 0]
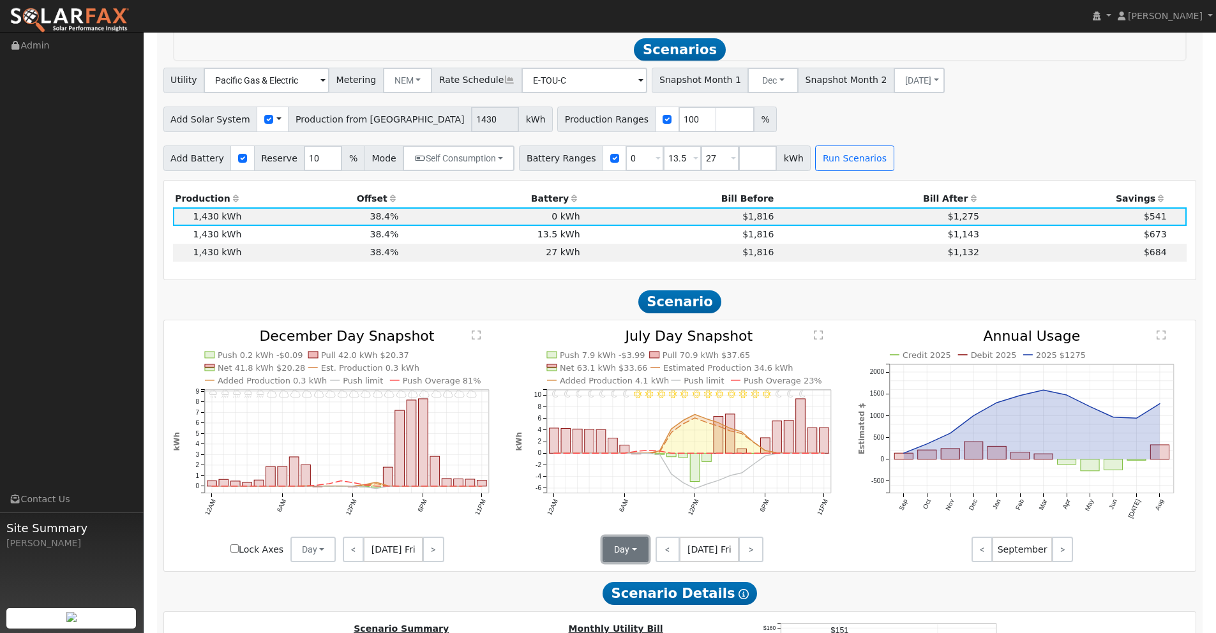
click at [629, 545] on button "Day" at bounding box center [625, 550] width 46 height 26
click at [636, 595] on link "Month Average" at bounding box center [648, 596] width 89 height 18
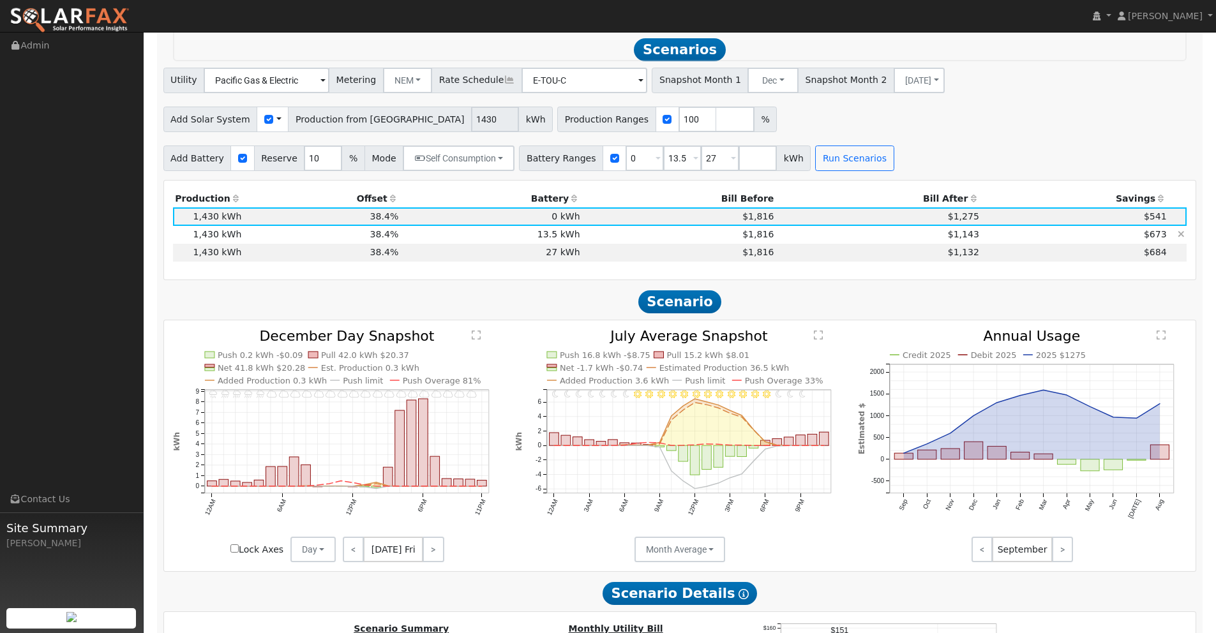
click at [888, 235] on td "$1,143" at bounding box center [878, 235] width 205 height 18
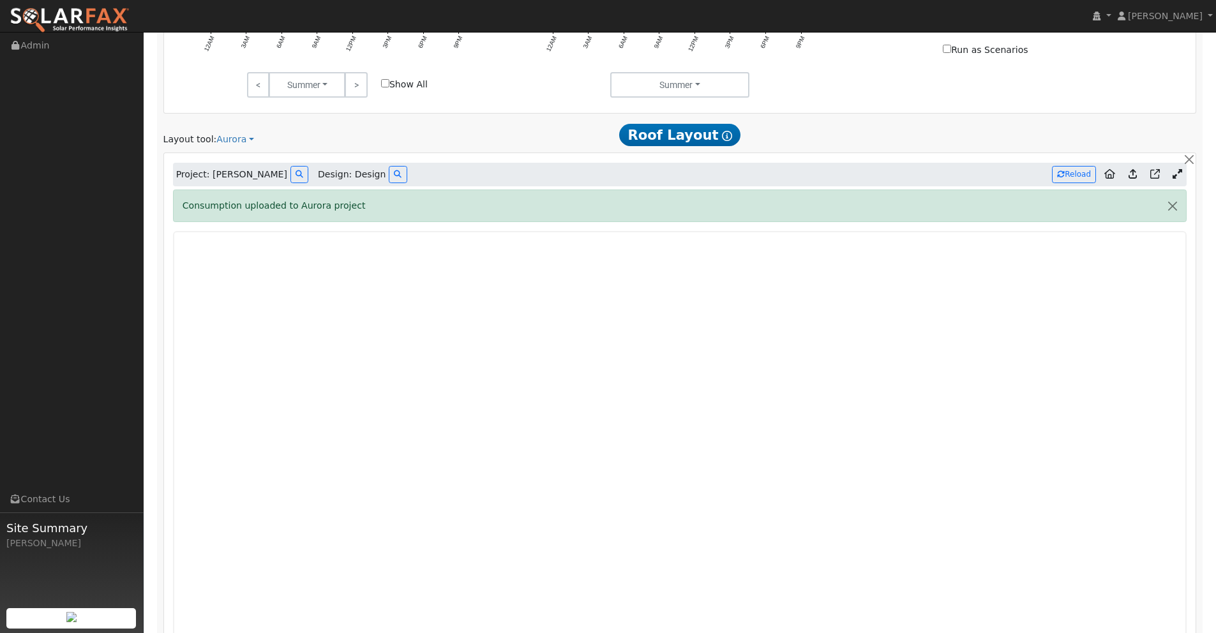
scroll to position [0, 0]
